Goal: Task Accomplishment & Management: Use online tool/utility

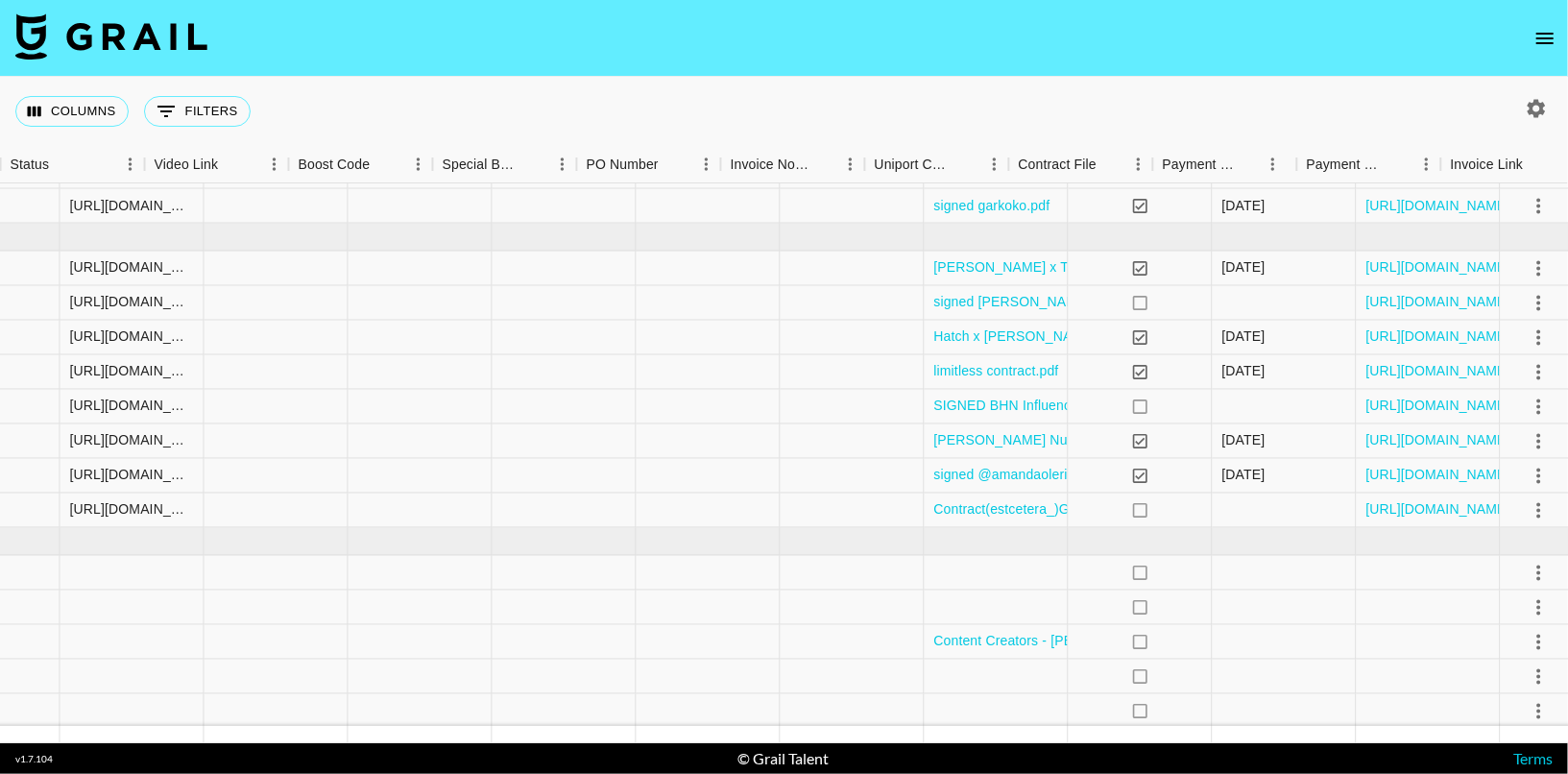
scroll to position [188, 2507]
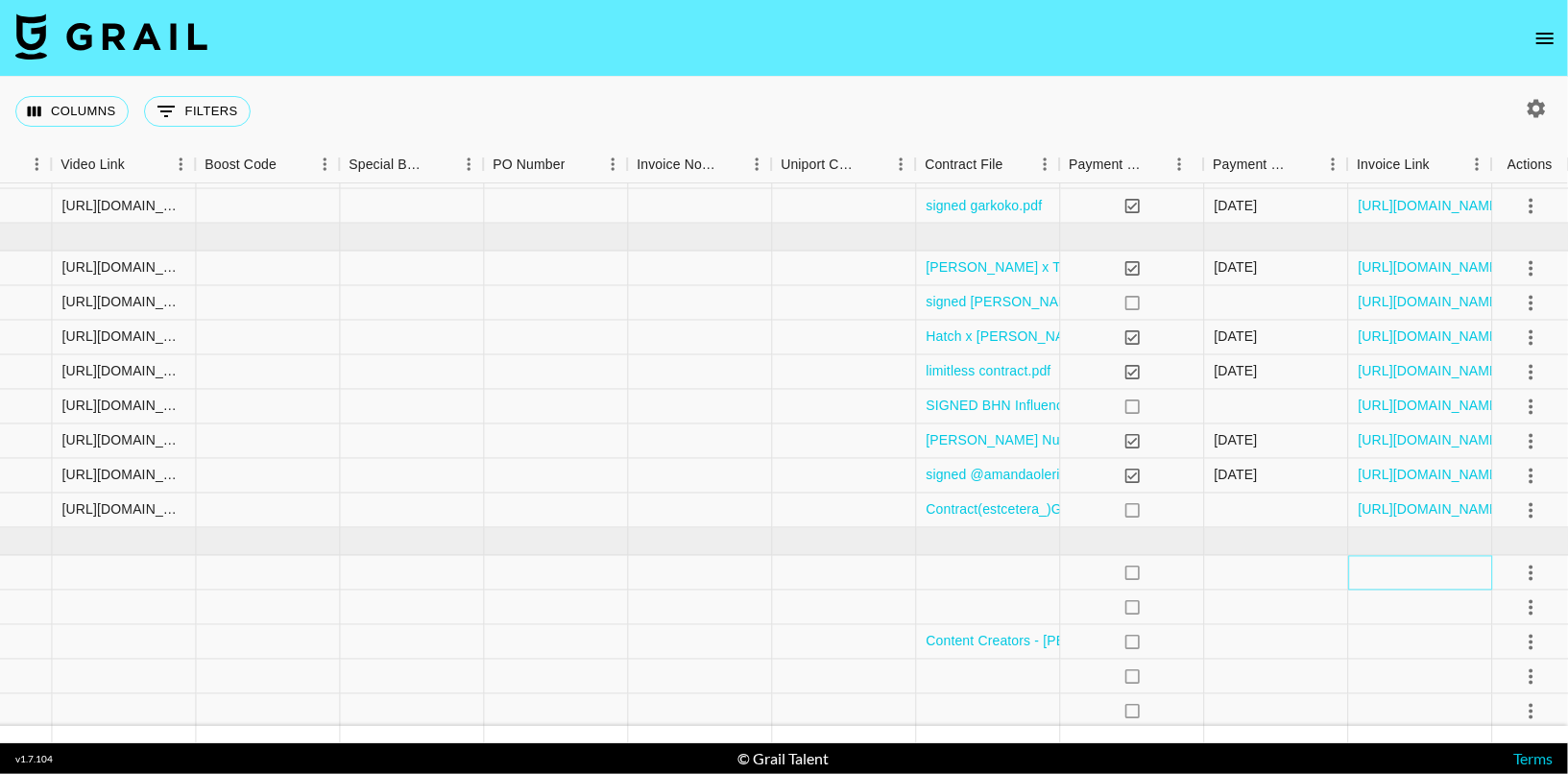
click at [1405, 571] on div at bounding box center [1420, 573] width 144 height 35
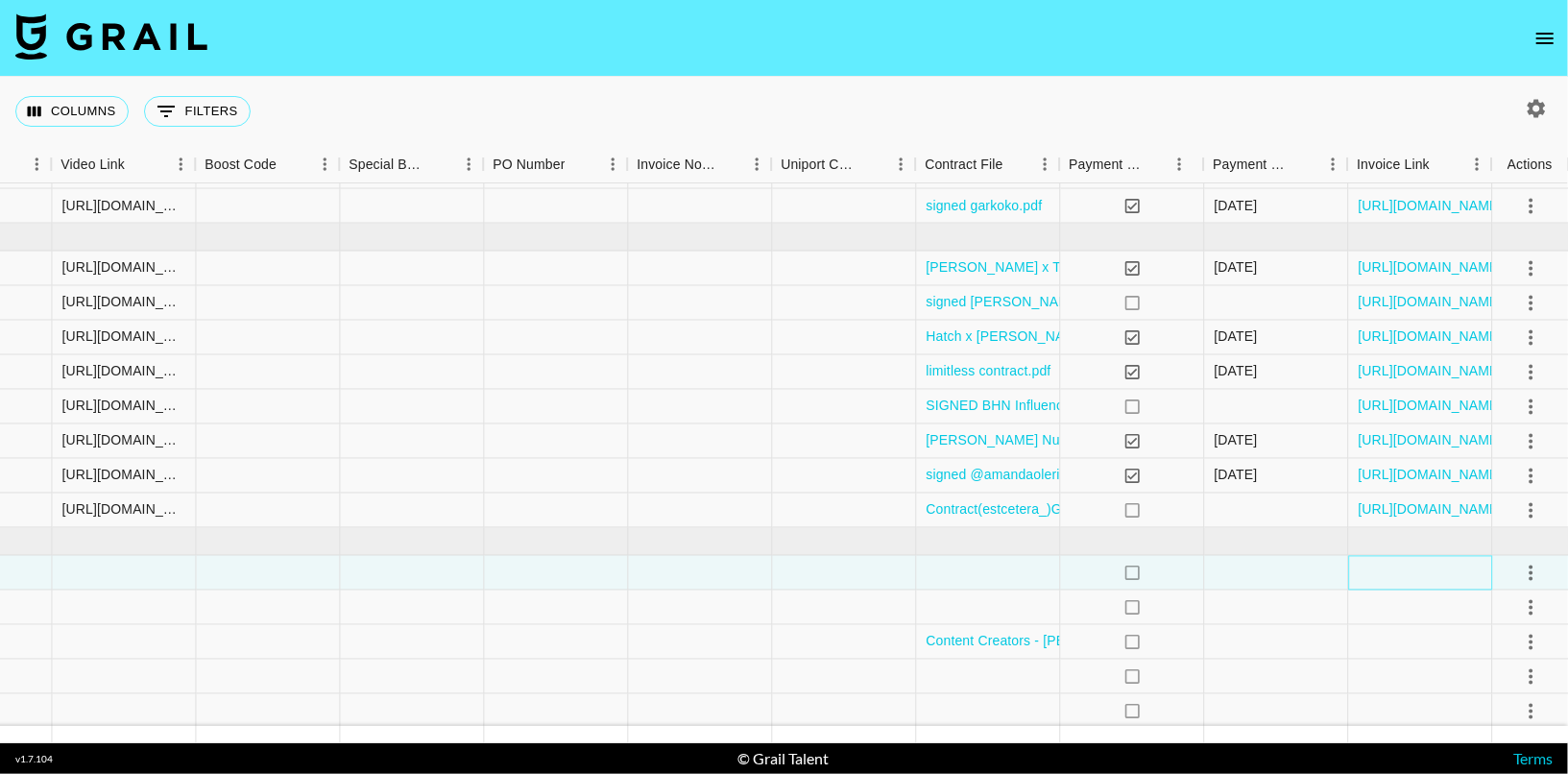
click at [1398, 573] on div at bounding box center [1420, 573] width 144 height 35
click at [1444, 582] on div at bounding box center [1420, 573] width 144 height 35
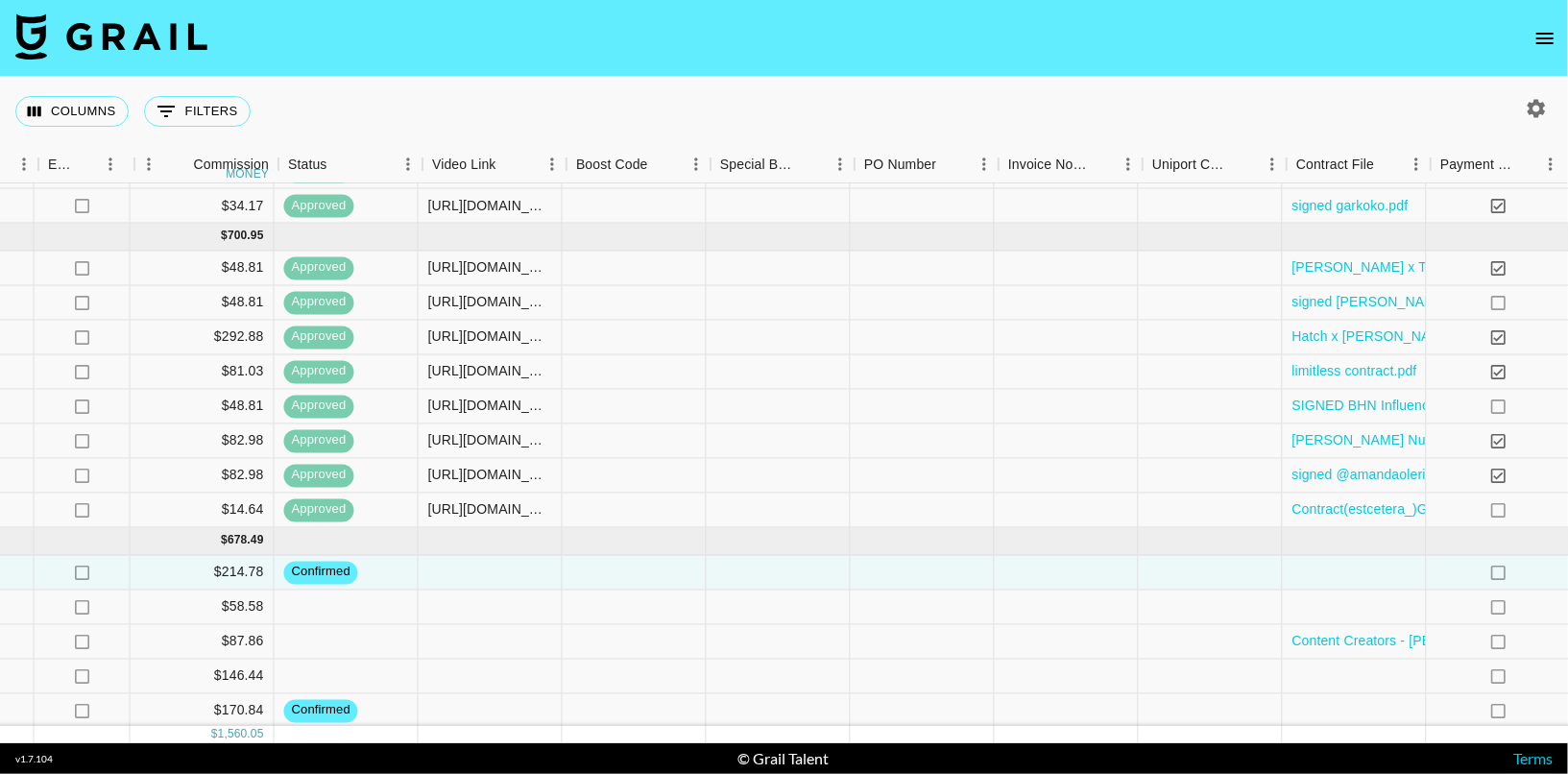
scroll to position [188, 2131]
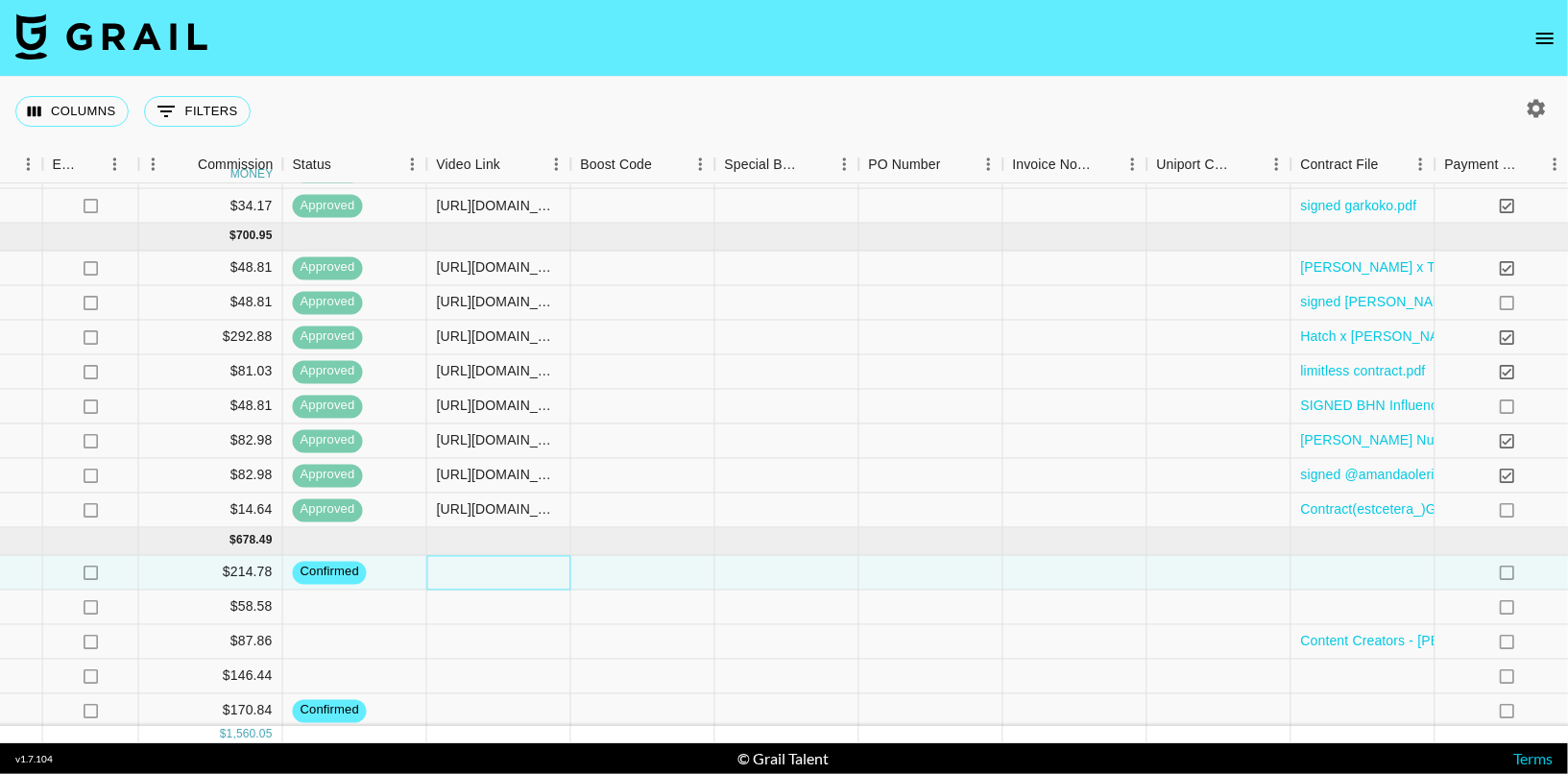
click at [498, 572] on div at bounding box center [499, 573] width 144 height 35
type input "[URL][DOMAIN_NAME]"
click at [1350, 584] on div at bounding box center [1363, 573] width 144 height 35
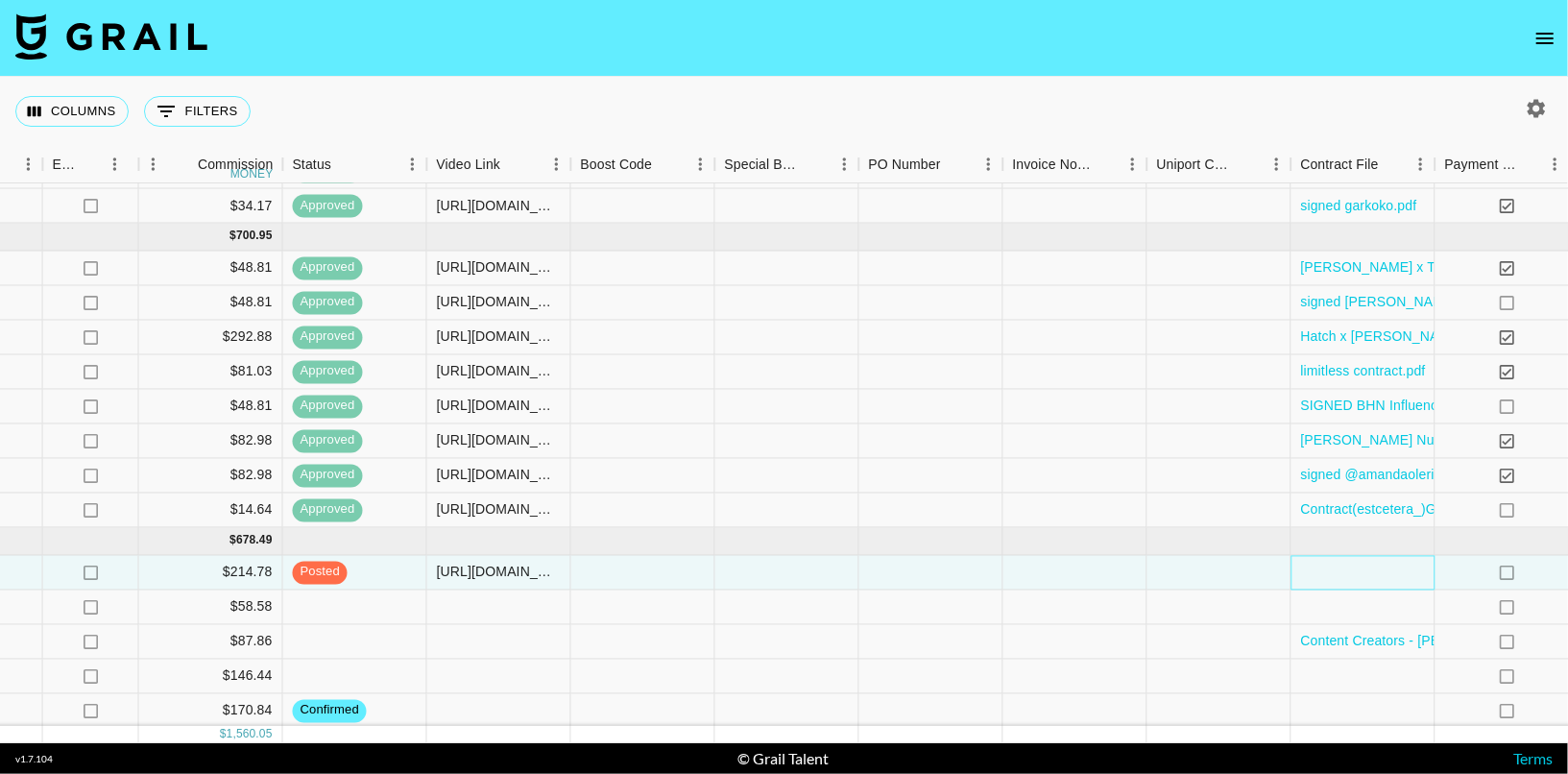
click at [1350, 584] on div at bounding box center [1363, 573] width 144 height 35
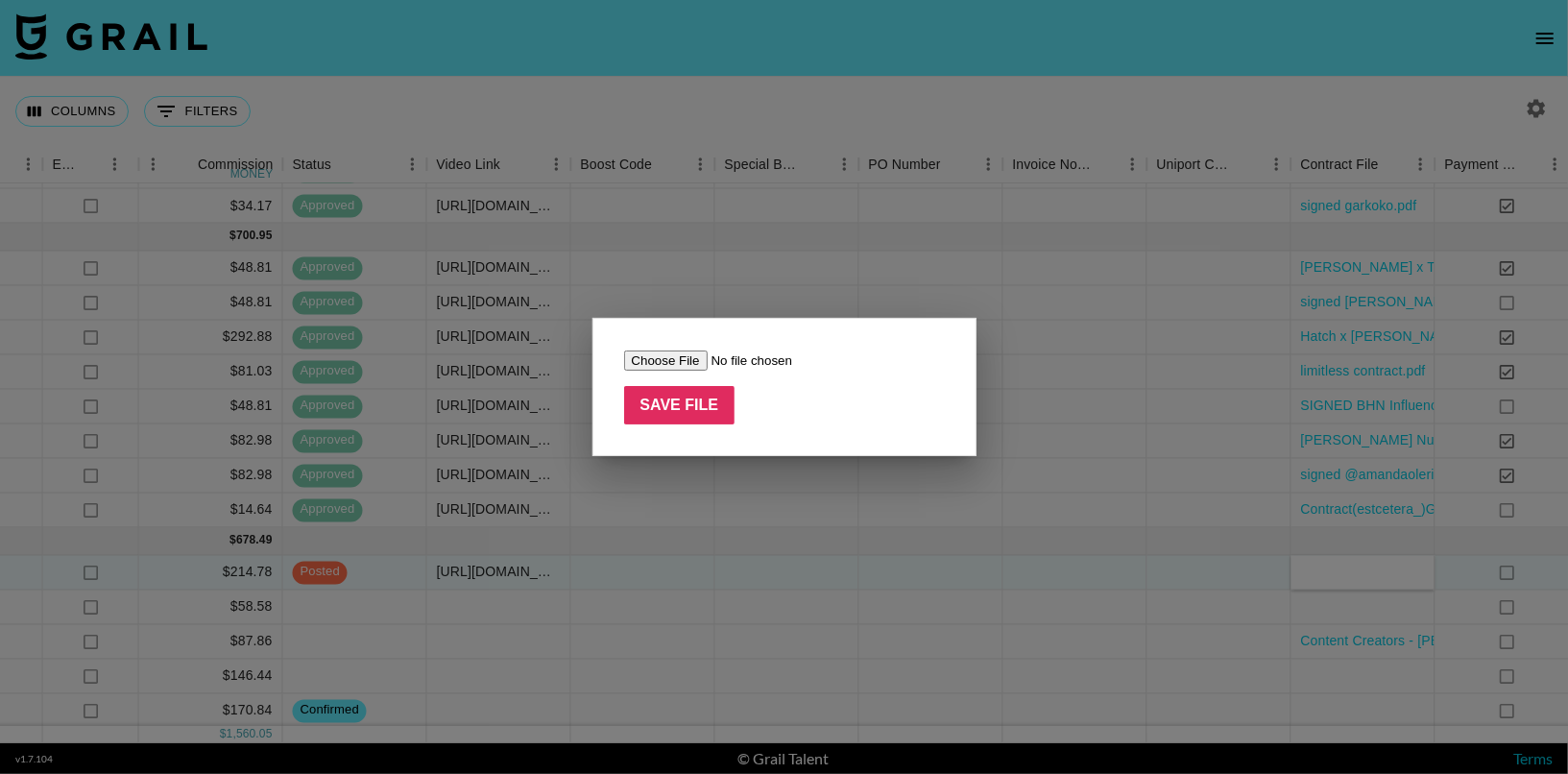
click at [693, 357] on input "file" at bounding box center [746, 361] width 243 height 20
type input "C:\fakepath\@amandaoleri x Everyday Dose Influencer Agreement [DATE] (1).pdf"
click at [694, 411] on input "Save File" at bounding box center [680, 405] width 112 height 39
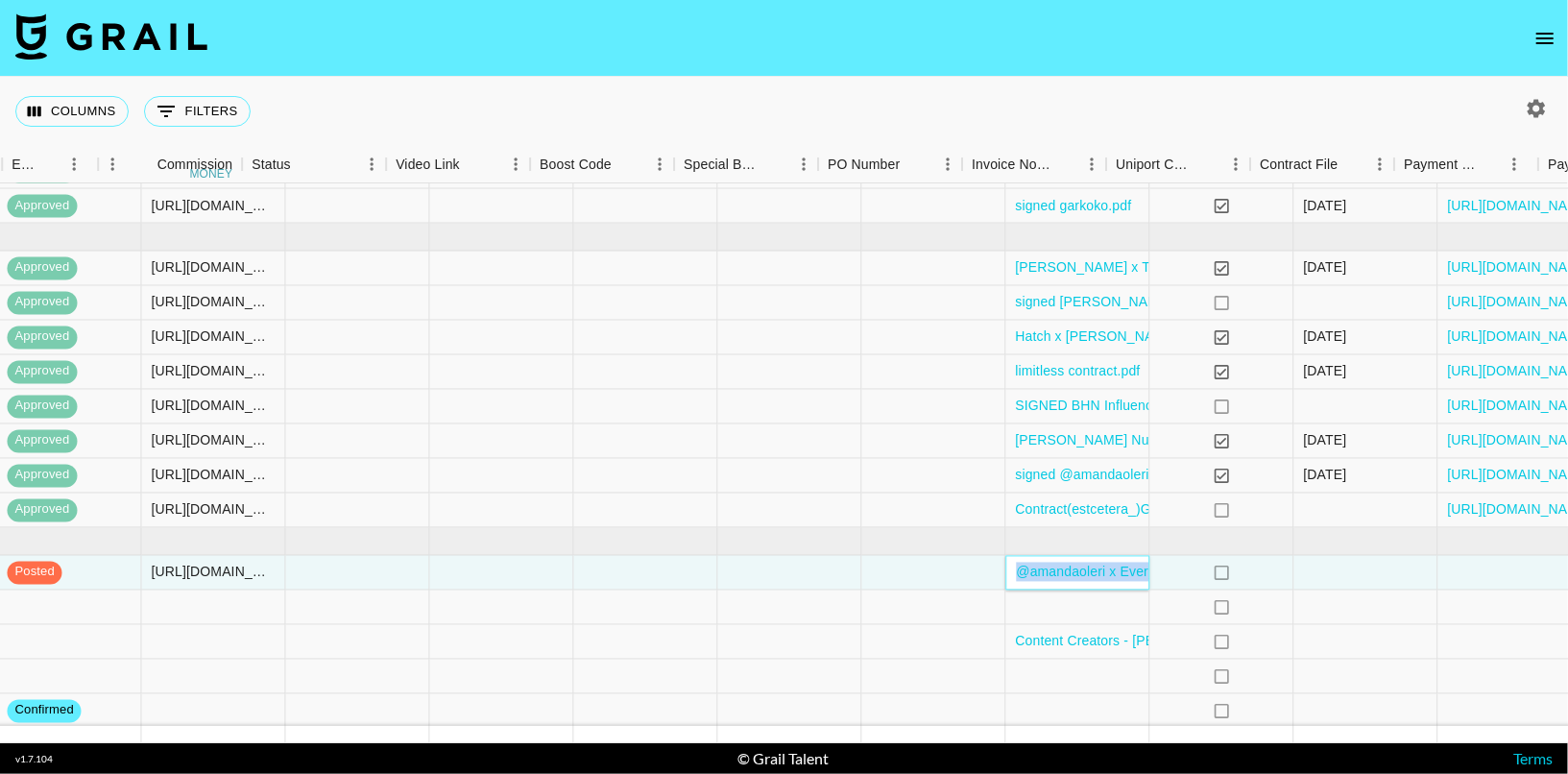
scroll to position [188, 2507]
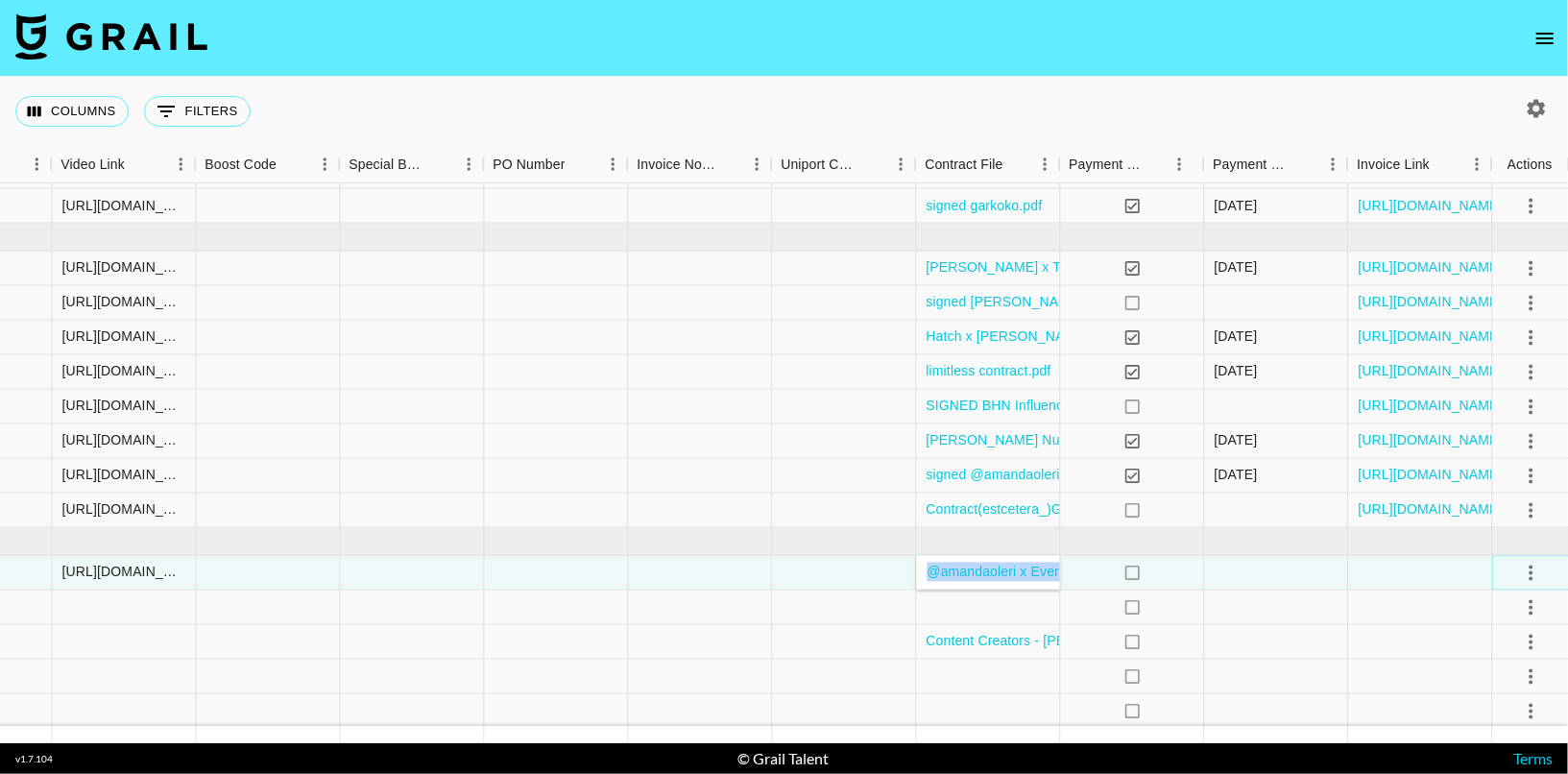
click at [1534, 579] on icon "select merge strategy" at bounding box center [1529, 572] width 23 height 23
click at [1517, 536] on li "Approve" at bounding box center [1506, 530] width 124 height 35
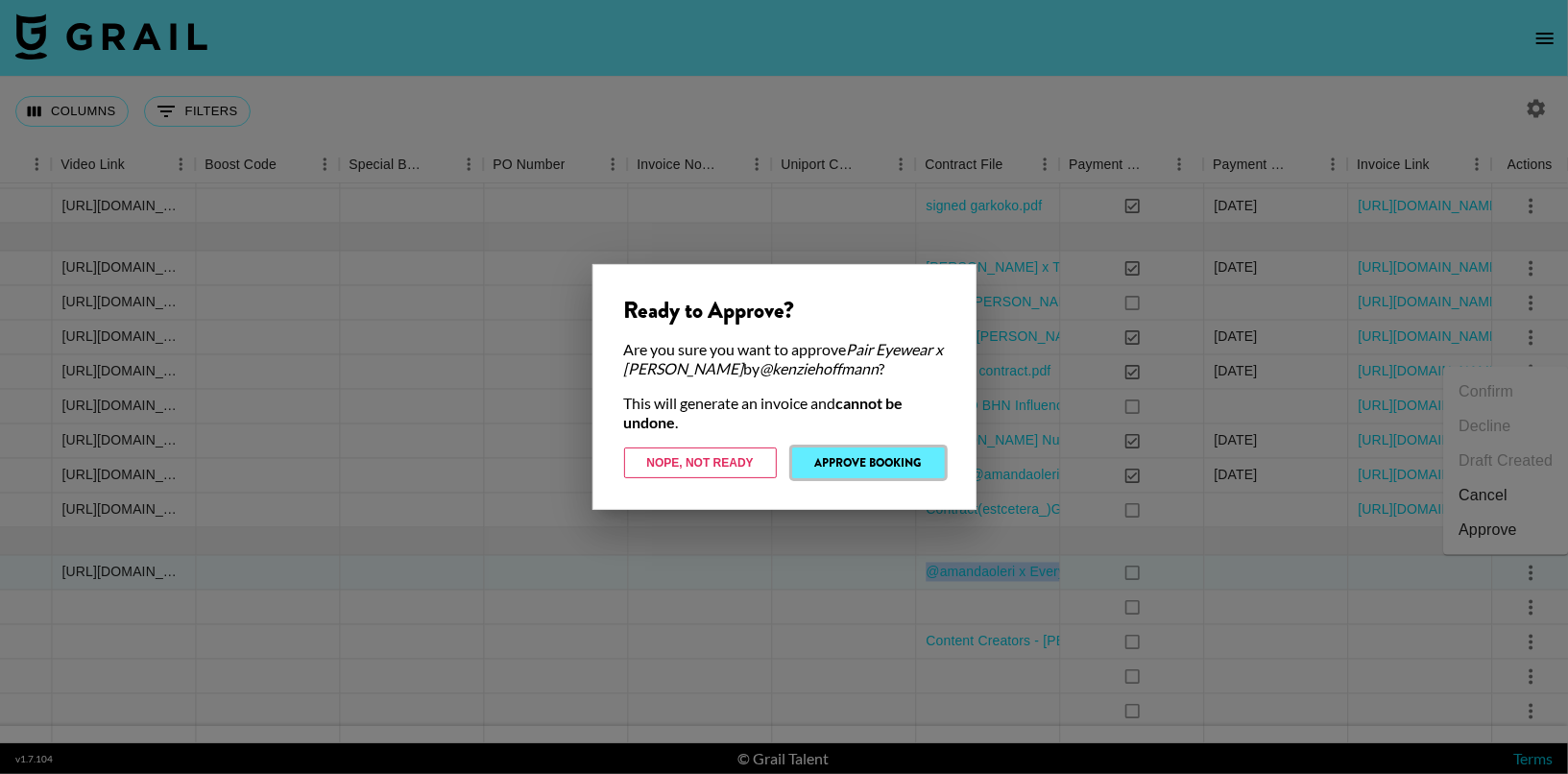
click at [889, 460] on button "Approve Booking" at bounding box center [868, 463] width 153 height 31
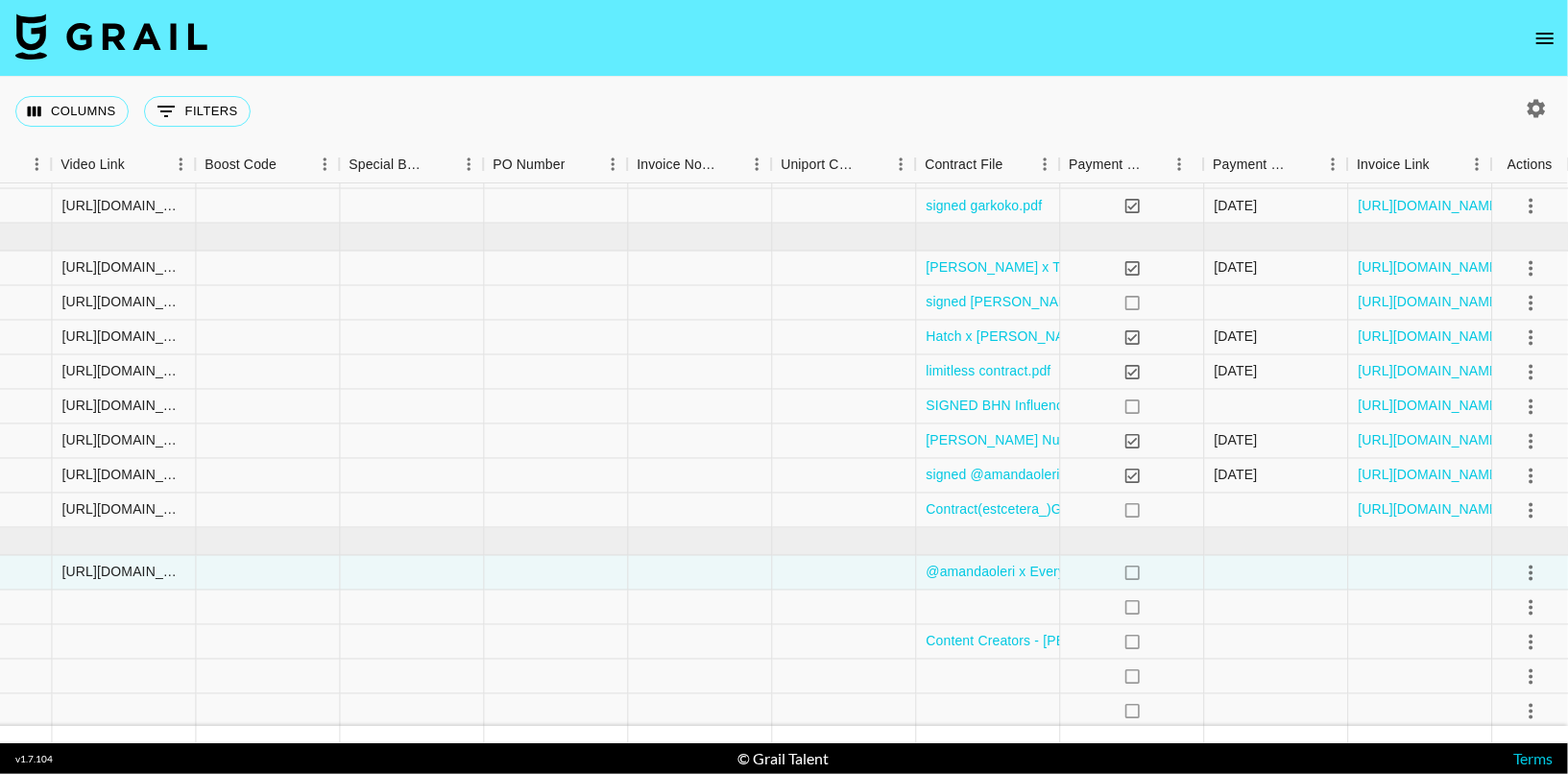
click at [924, 98] on div "Columns 0 Filters + Booking" at bounding box center [784, 112] width 1568 height 69
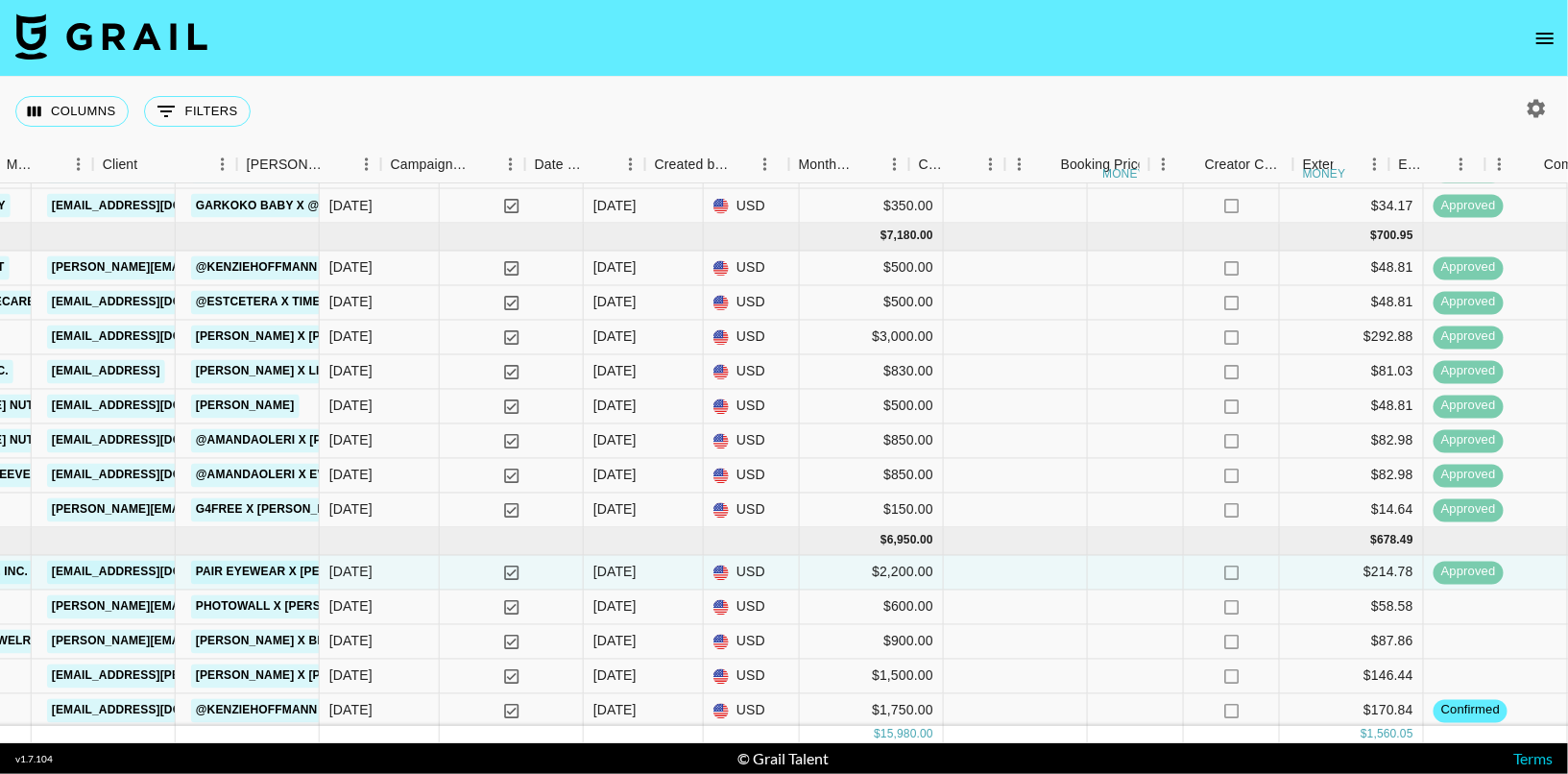
scroll to position [188, 1098]
